Goal: Transaction & Acquisition: Purchase product/service

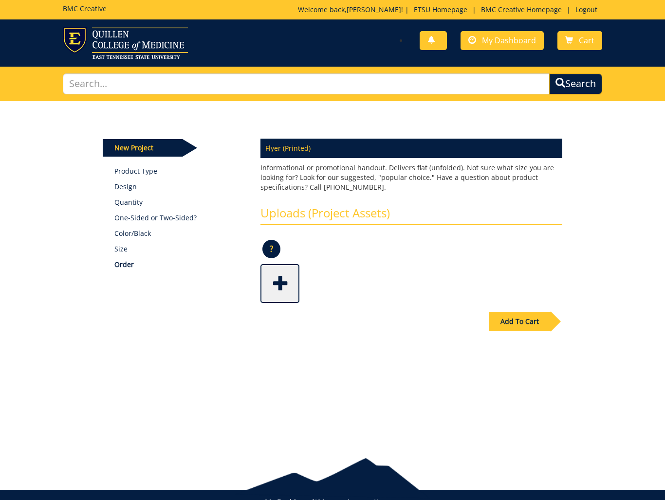
click at [284, 289] on span at bounding box center [280, 283] width 39 height 34
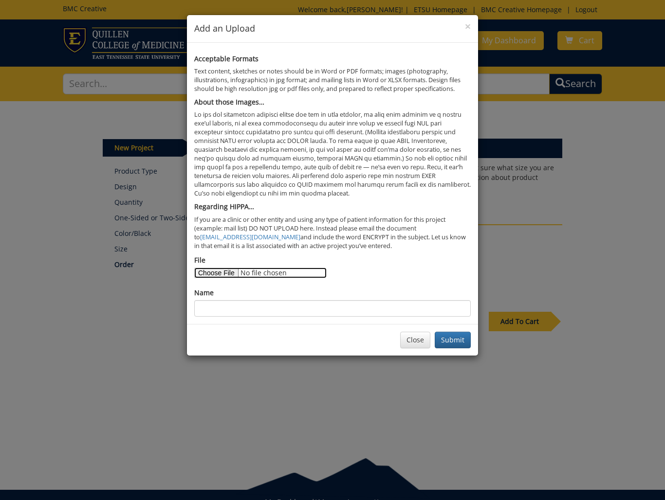
click at [221, 274] on input "File" at bounding box center [260, 273] width 132 height 11
type input "C:\fakepath\fieldbook-covers_interior-text.pdf"
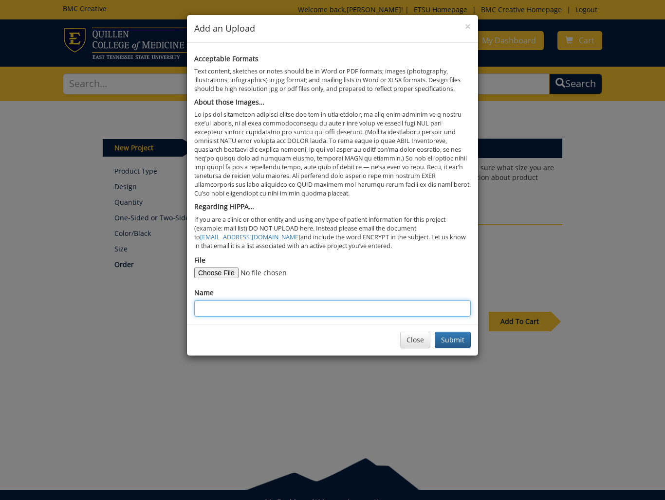
click at [319, 310] on input "Name" at bounding box center [332, 308] width 276 height 17
type input "Fieldbook-cover_interior-text"
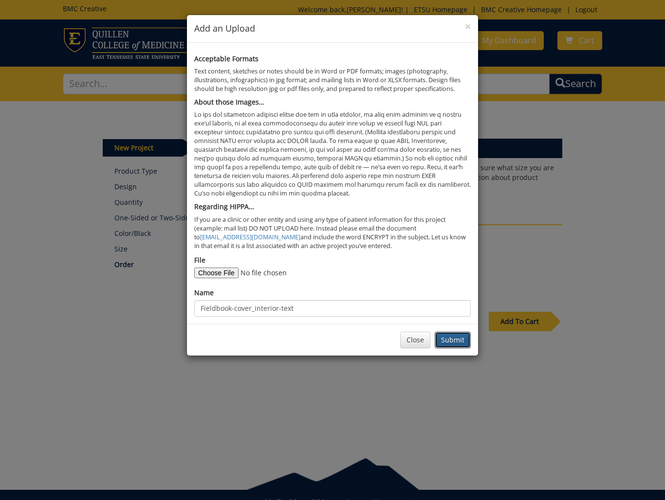
click at [456, 340] on button "Submit" at bounding box center [453, 340] width 36 height 17
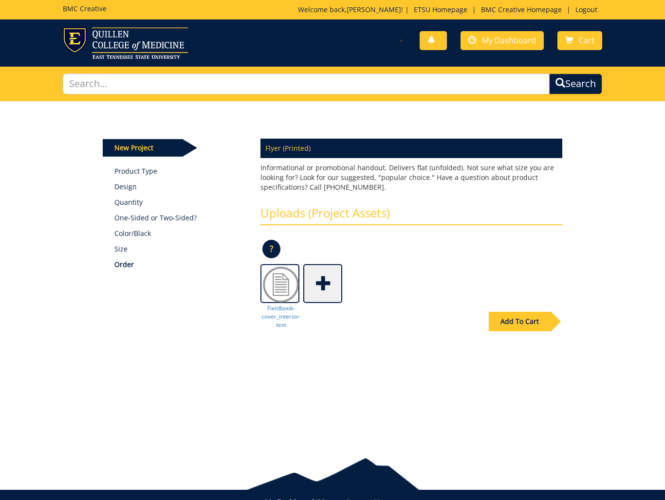
click at [537, 321] on div "Add To Cart" at bounding box center [520, 321] width 62 height 19
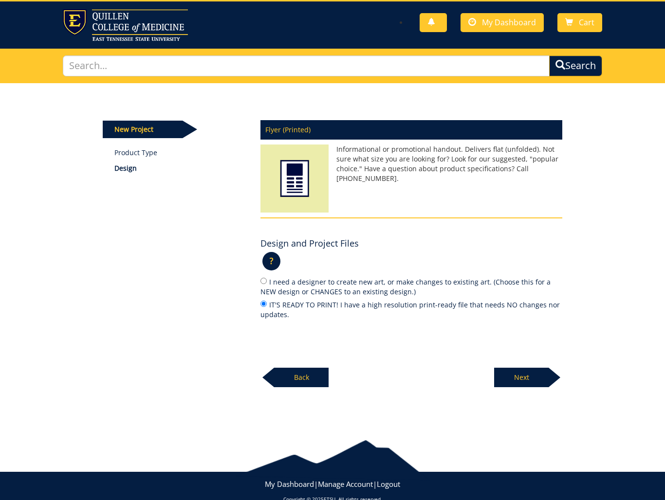
scroll to position [16, 0]
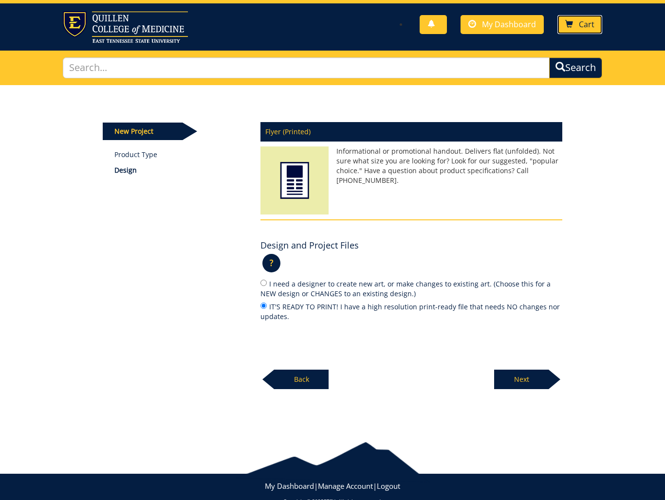
click at [567, 23] on span at bounding box center [569, 24] width 8 height 8
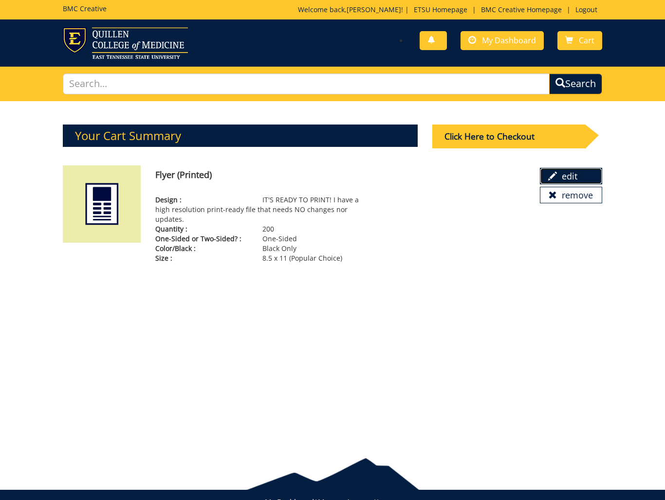
click at [572, 174] on link "edit" at bounding box center [571, 176] width 62 height 17
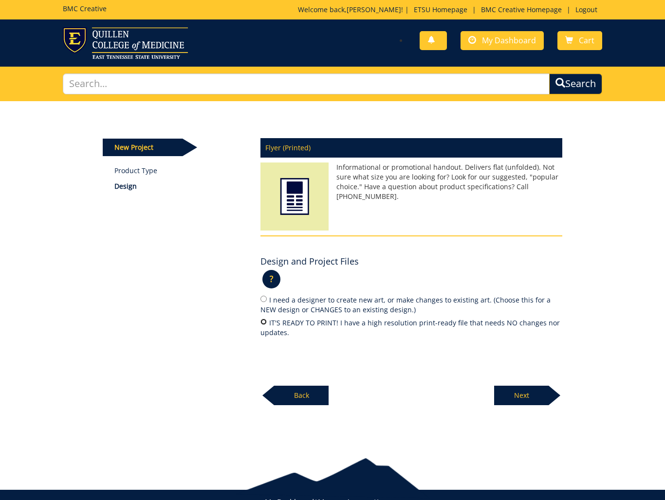
drag, startPoint x: 264, startPoint y: 321, endPoint x: 295, endPoint y: 329, distance: 31.8
click at [264, 321] on input "IT'S READY TO PRINT! I have a high resolution print-ready file that needs NO ch…" at bounding box center [263, 322] width 6 height 6
radio input "true"
click at [512, 396] on p "Next" at bounding box center [521, 395] width 55 height 19
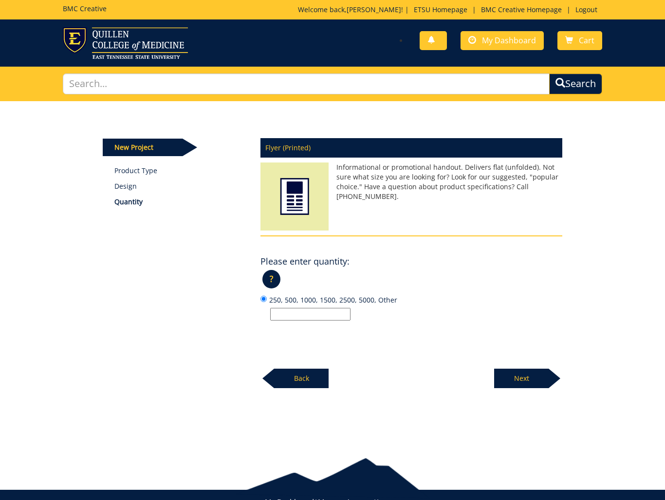
click at [299, 314] on input "250, 500, 1000, 1500, 2500, 5000, Other" at bounding box center [310, 314] width 80 height 13
type input "100"
click at [529, 380] on p "Next" at bounding box center [521, 378] width 55 height 19
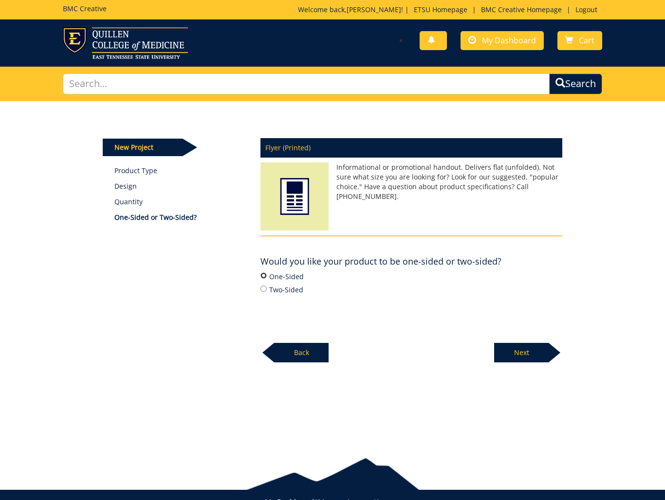
click at [265, 274] on input "One-Sided" at bounding box center [263, 276] width 6 height 6
radio input "true"
click at [531, 353] on p "Next" at bounding box center [521, 352] width 55 height 19
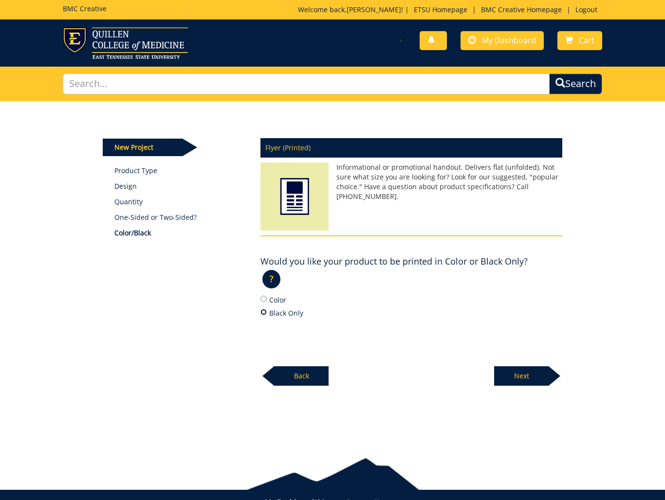
click at [264, 312] on input "Black Only" at bounding box center [263, 312] width 6 height 6
radio input "true"
click at [525, 374] on p "Next" at bounding box center [521, 375] width 55 height 19
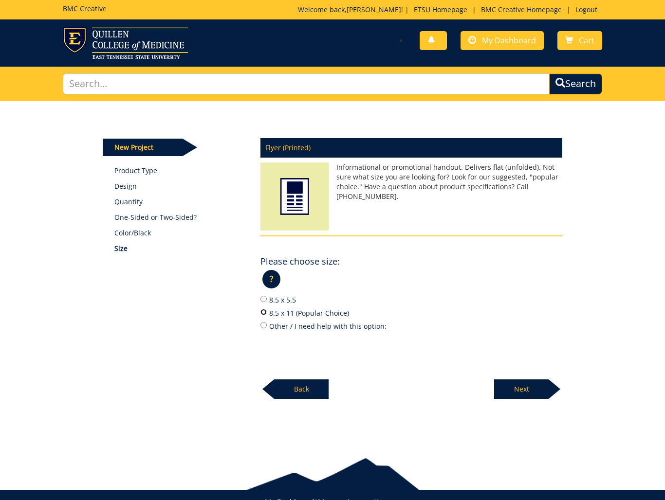
click at [262, 311] on input "8.5 x 11 (Popular Choice)" at bounding box center [263, 312] width 6 height 6
radio input "true"
click at [264, 326] on input "Other / I need help with this option:" at bounding box center [263, 325] width 6 height 6
radio input "true"
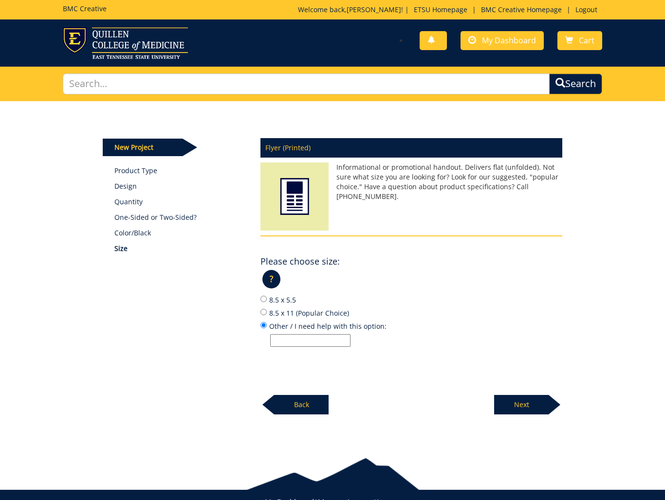
drag, startPoint x: 295, startPoint y: 338, endPoint x: 366, endPoint y: 346, distance: 71.0
click at [295, 338] on input "Other / I need help with this option:" at bounding box center [310, 340] width 80 height 13
type input "printed on 8.5" x 11" and cut down to 8.5" x 5.5""
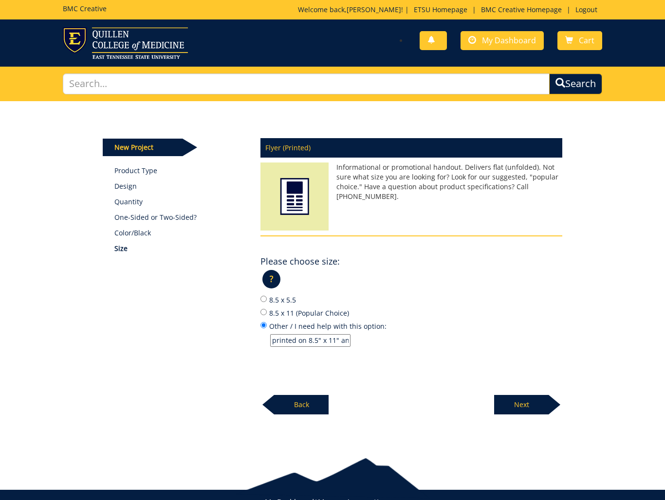
click at [525, 405] on p "Next" at bounding box center [521, 404] width 55 height 19
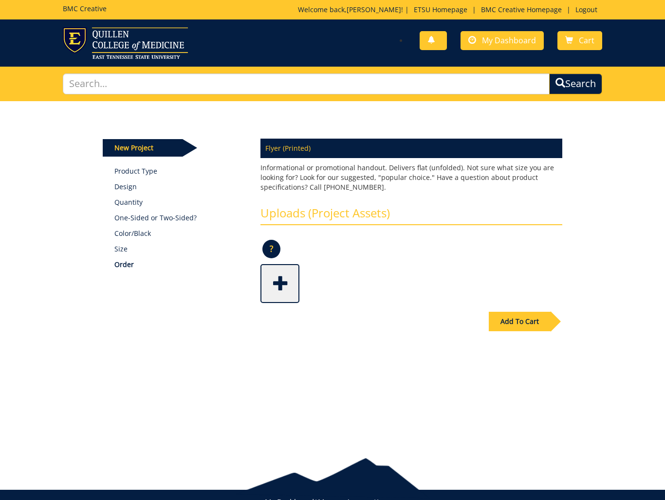
click at [280, 288] on span at bounding box center [280, 283] width 39 height 34
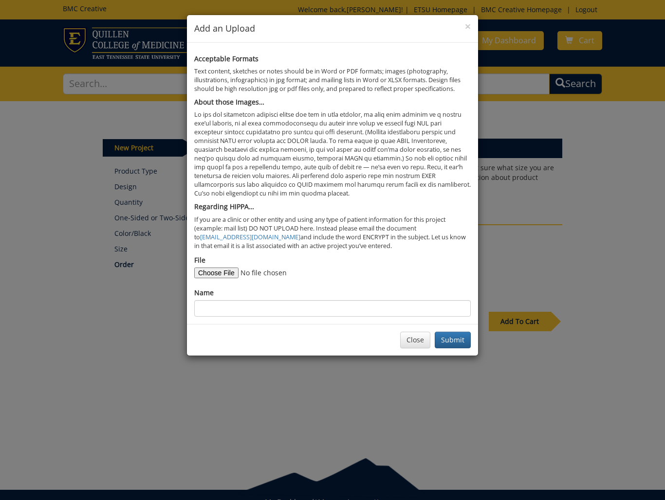
click at [219, 277] on form "File Name" at bounding box center [332, 286] width 276 height 61
click at [218, 273] on input "File" at bounding box center [260, 273] width 132 height 11
type input "C:\fakepath\fieldbook-covers_interior-text.pdf"
click at [450, 342] on button "Submit" at bounding box center [453, 340] width 36 height 17
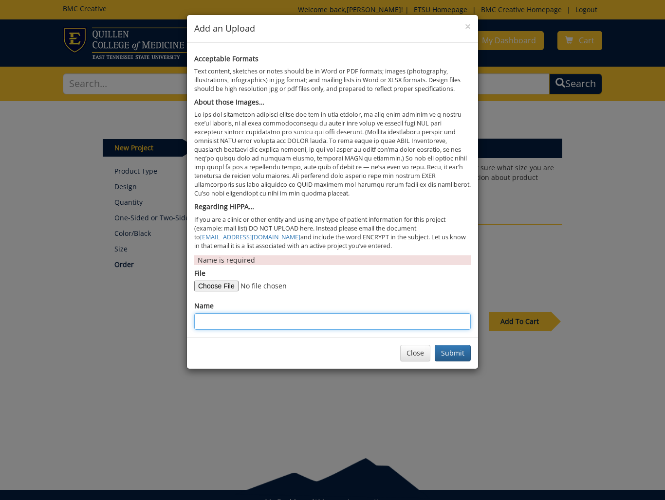
click at [223, 319] on input "Name" at bounding box center [332, 321] width 276 height 17
type input "Katie Ries - field books - cover images"
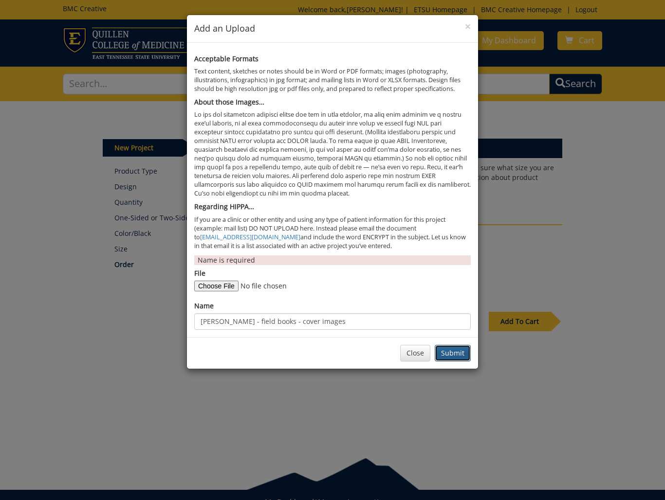
click at [453, 352] on button "Submit" at bounding box center [453, 353] width 36 height 17
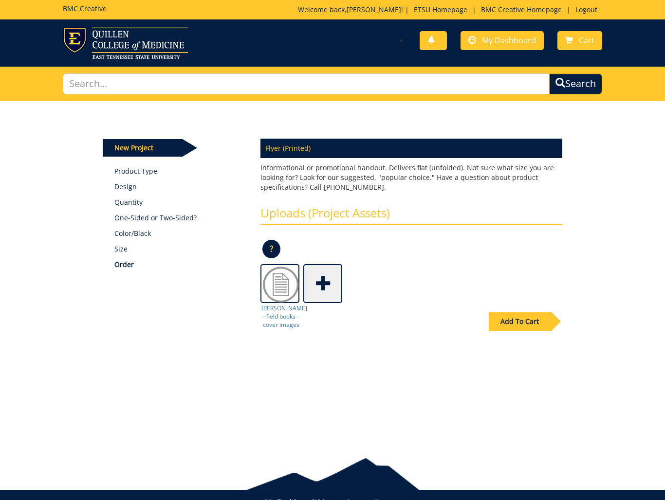
click at [526, 322] on div "Add To Cart" at bounding box center [520, 321] width 62 height 19
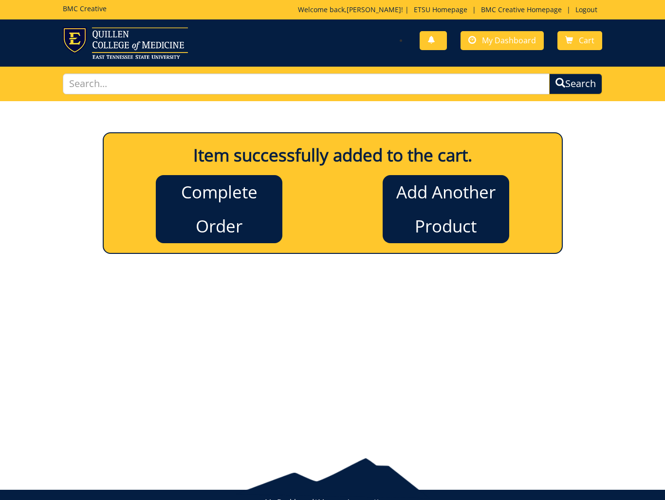
click at [596, 140] on div "Item successfully added to the cart. Complete Order Add Another Product New Pro…" at bounding box center [332, 181] width 569 height 161
